Goal: Find specific page/section: Find specific page/section

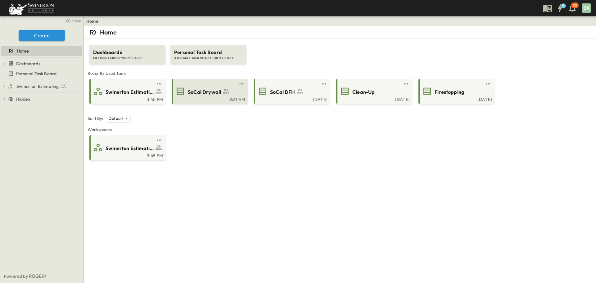
click at [215, 90] on span "SoCal Drywall" at bounding box center [204, 91] width 33 height 7
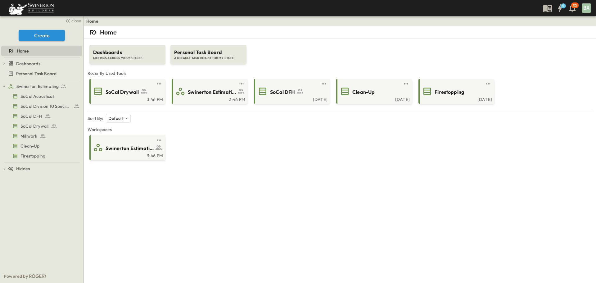
click at [251, 138] on div "Swinerton Estimating 3:46 PM" at bounding box center [339, 147] width 503 height 25
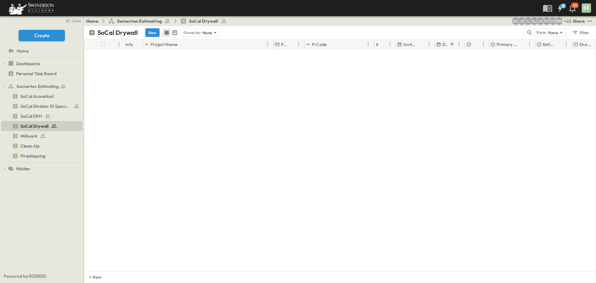
scroll to position [4647, 0]
